Goal: Check status: Check status

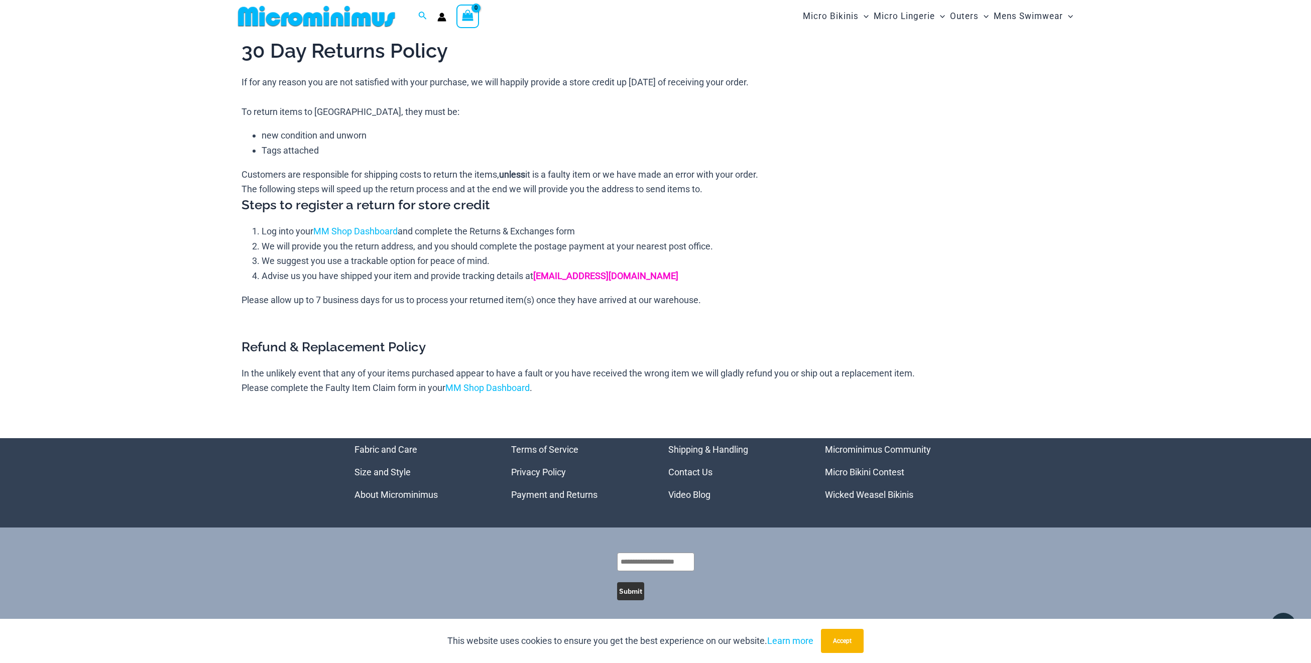
scroll to position [3, 1]
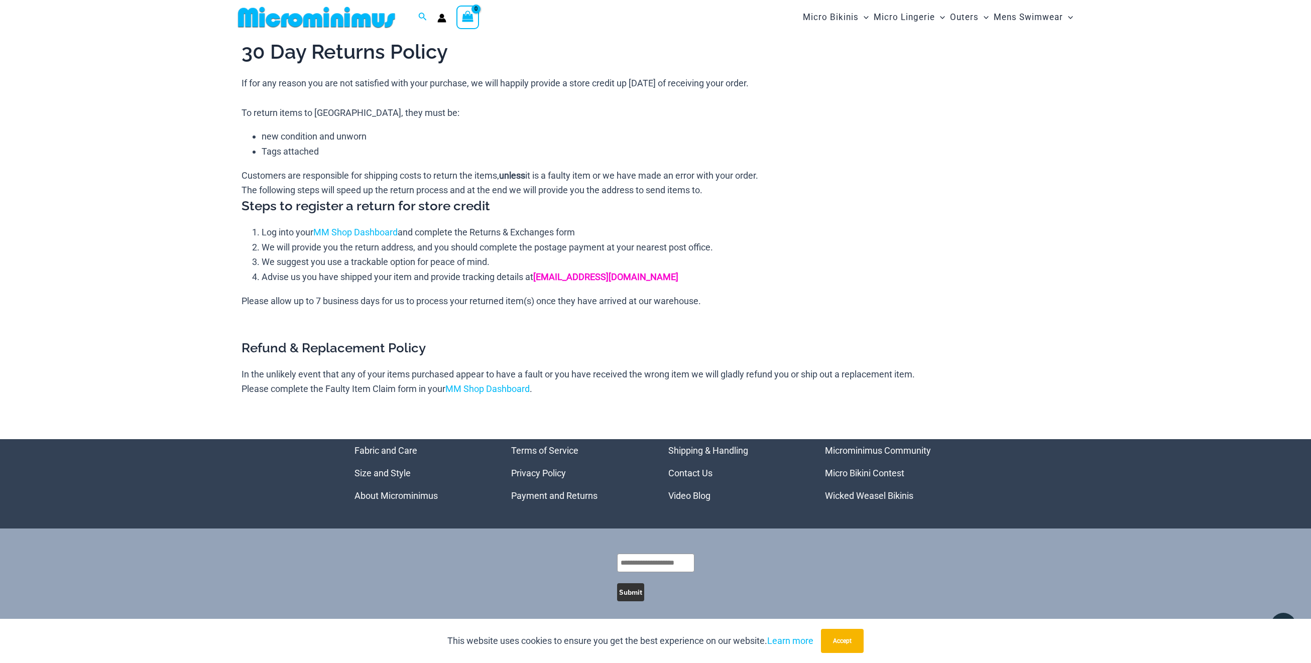
click at [565, 276] on strong "[EMAIL_ADDRESS][DOMAIN_NAME]" at bounding box center [605, 277] width 145 height 11
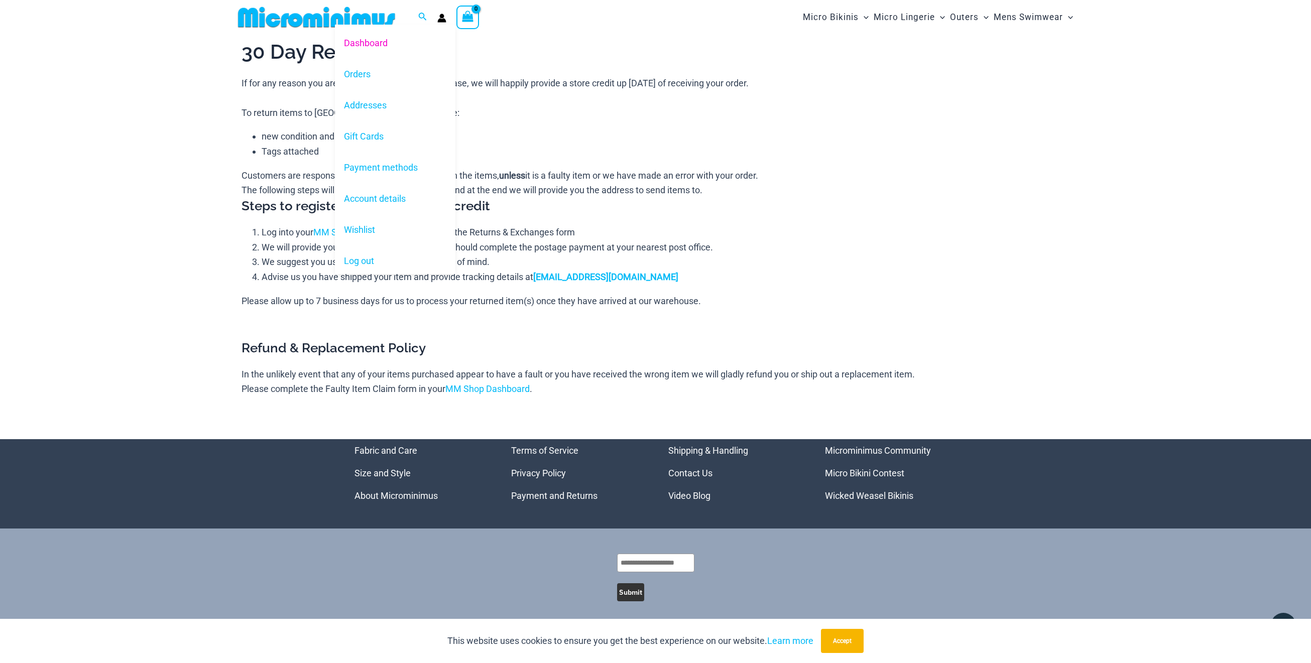
click at [442, 16] on circle "Account icon link" at bounding box center [441, 16] width 5 height 5
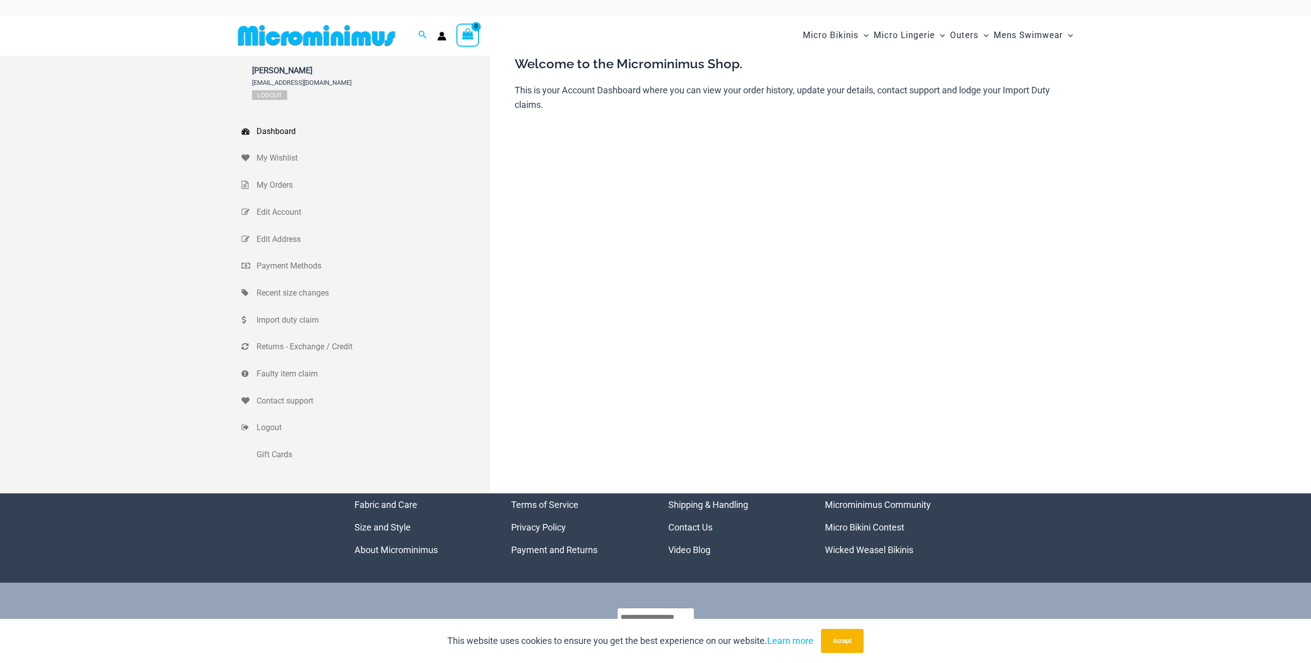
scroll to position [2, 0]
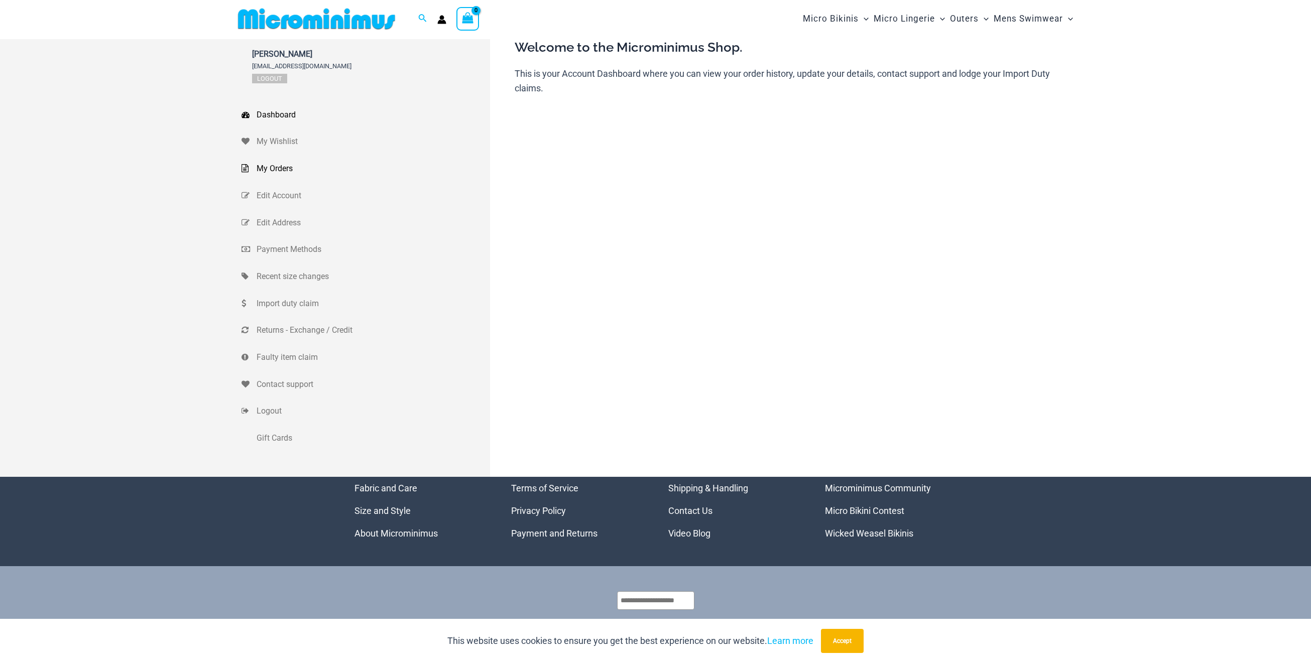
click at [281, 180] on link "My Orders" at bounding box center [366, 168] width 249 height 27
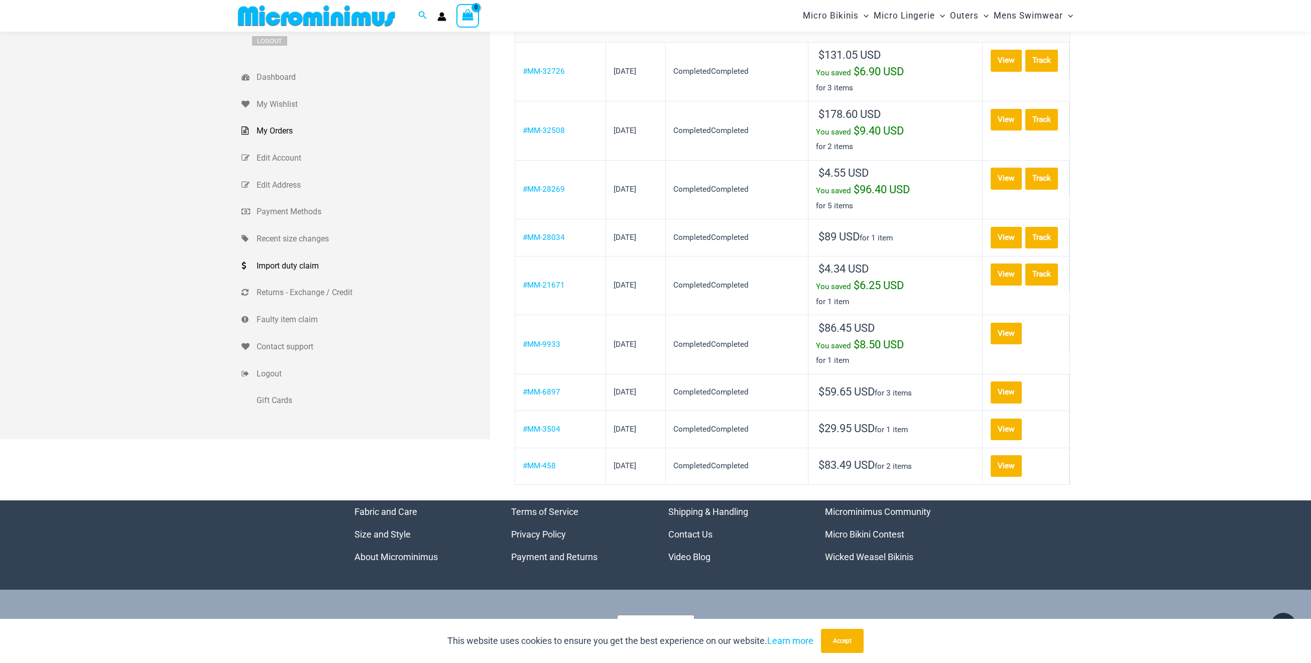
scroll to position [35, 0]
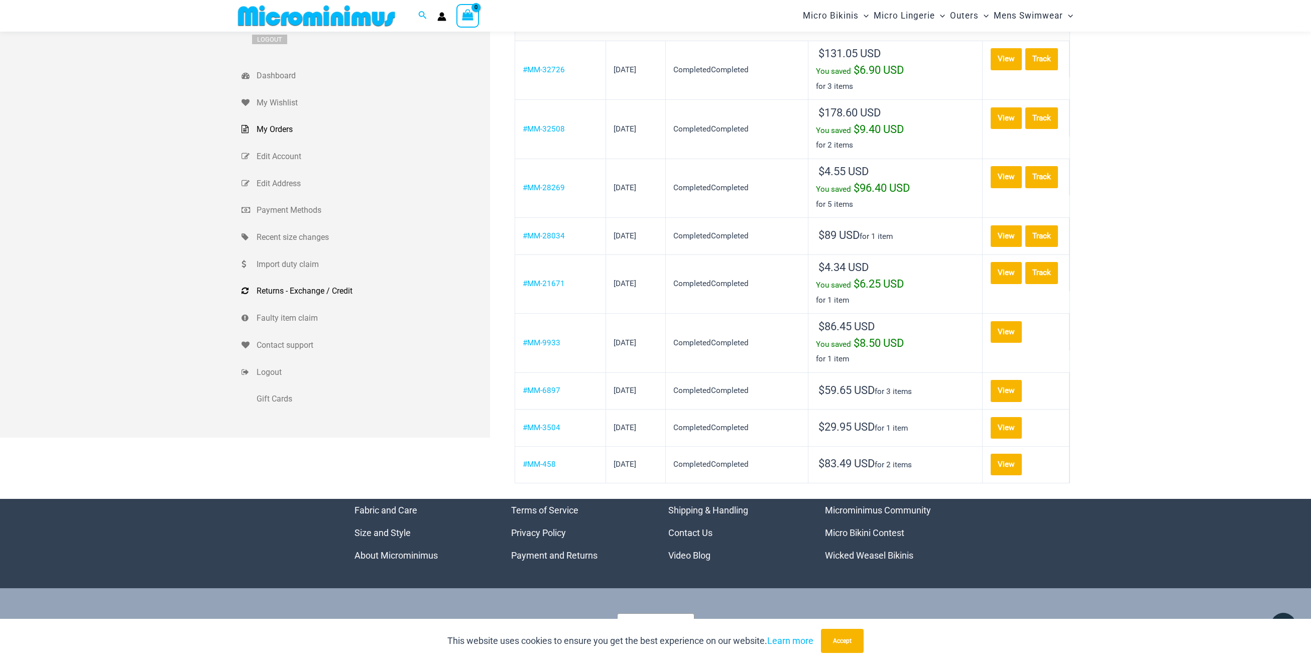
click at [294, 291] on span "Returns - Exchange / Credit" at bounding box center [372, 291] width 231 height 15
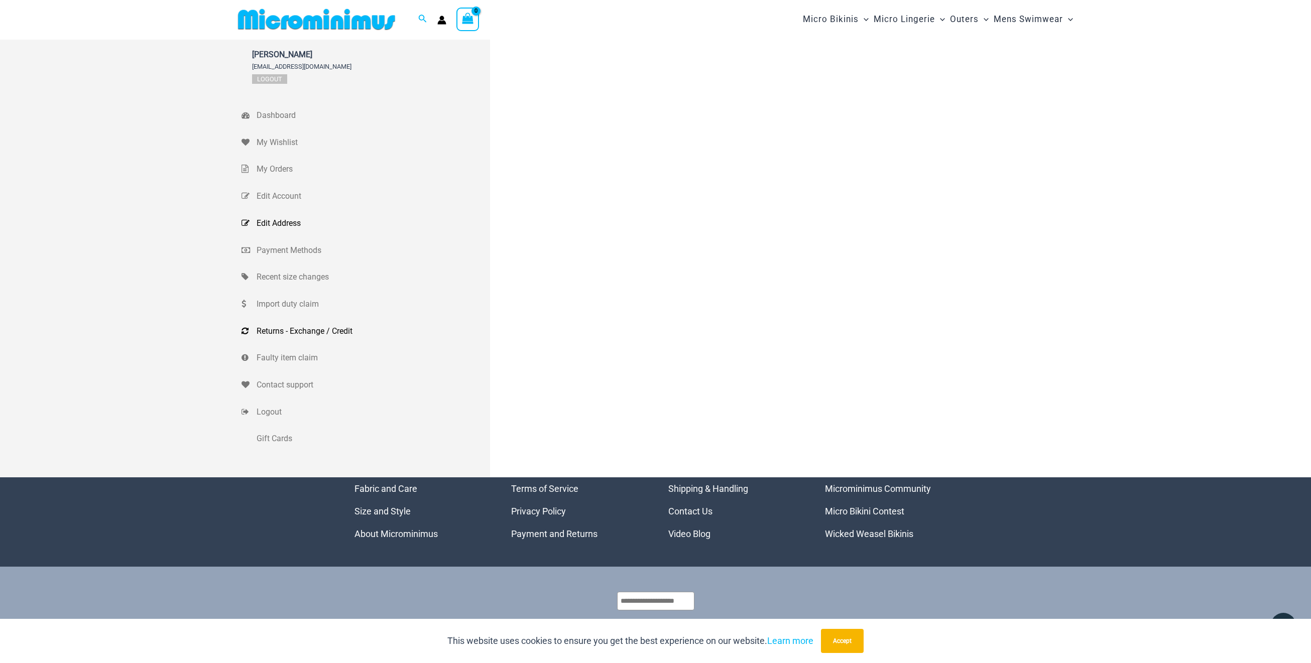
scroll to position [1, 0]
click at [268, 164] on span "My Orders" at bounding box center [372, 169] width 231 height 15
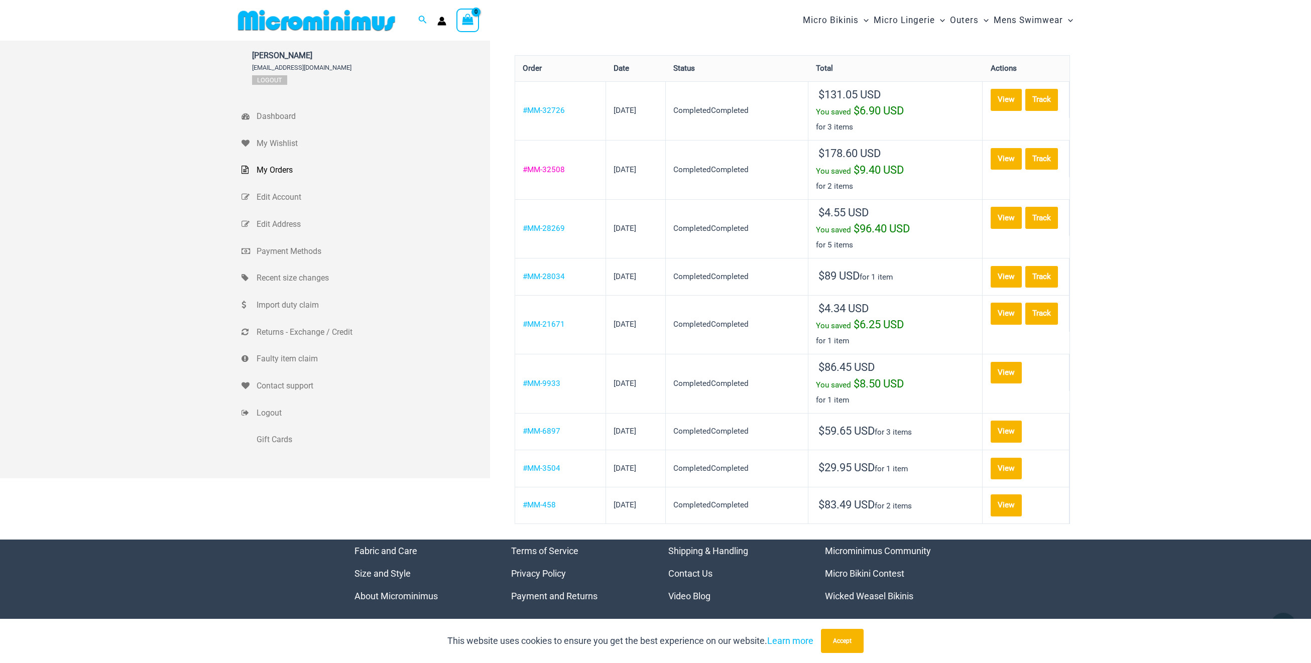
click at [545, 169] on link "#MM-32508" at bounding box center [544, 169] width 42 height 9
